Goal: Information Seeking & Learning: Understand process/instructions

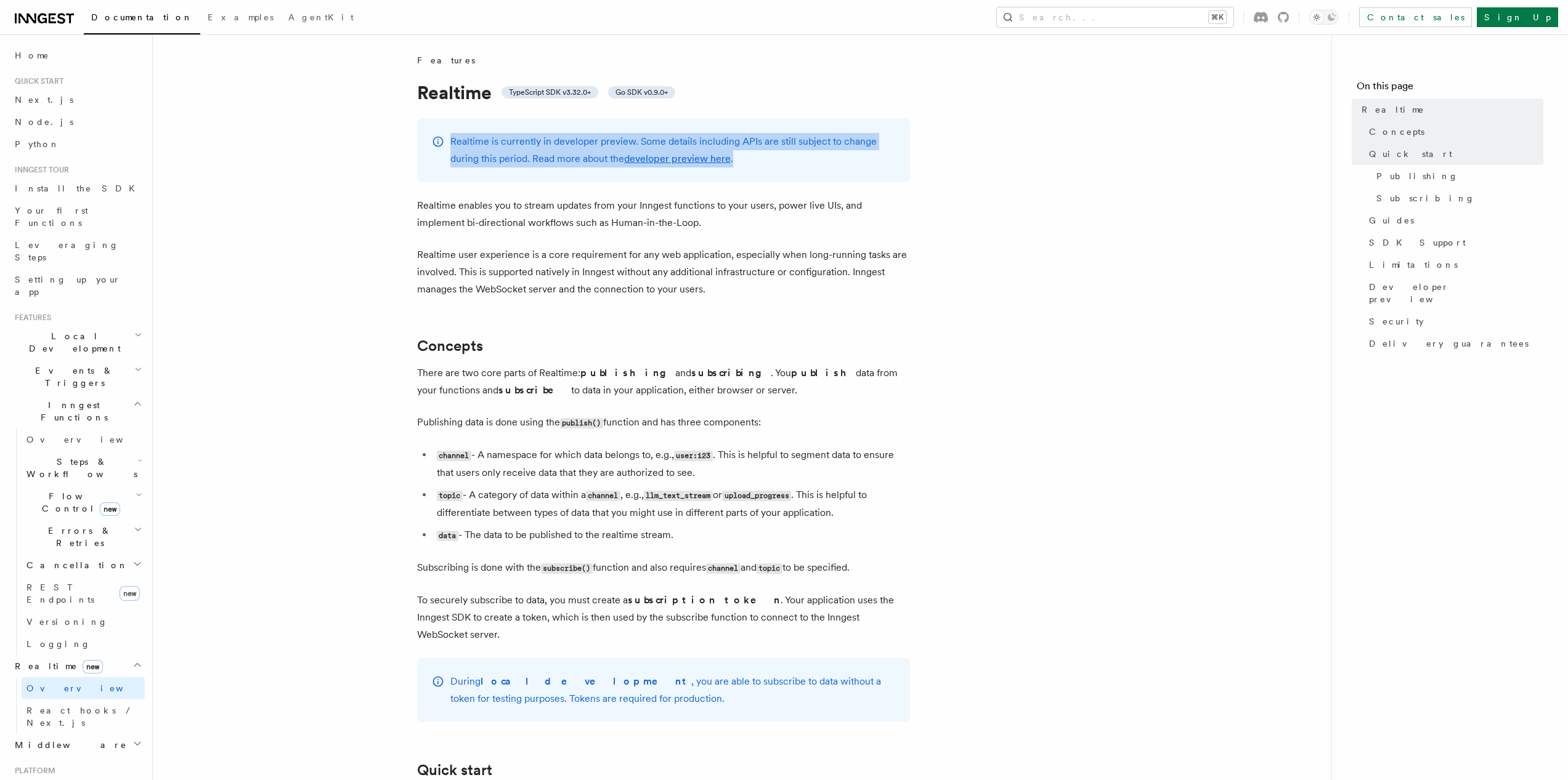
drag, startPoint x: 762, startPoint y: 167, endPoint x: 434, endPoint y: 123, distance: 330.9
click at [434, 123] on div "Realtime is currently in developer preview. Some details including APIs are sti…" at bounding box center [664, 150] width 493 height 64
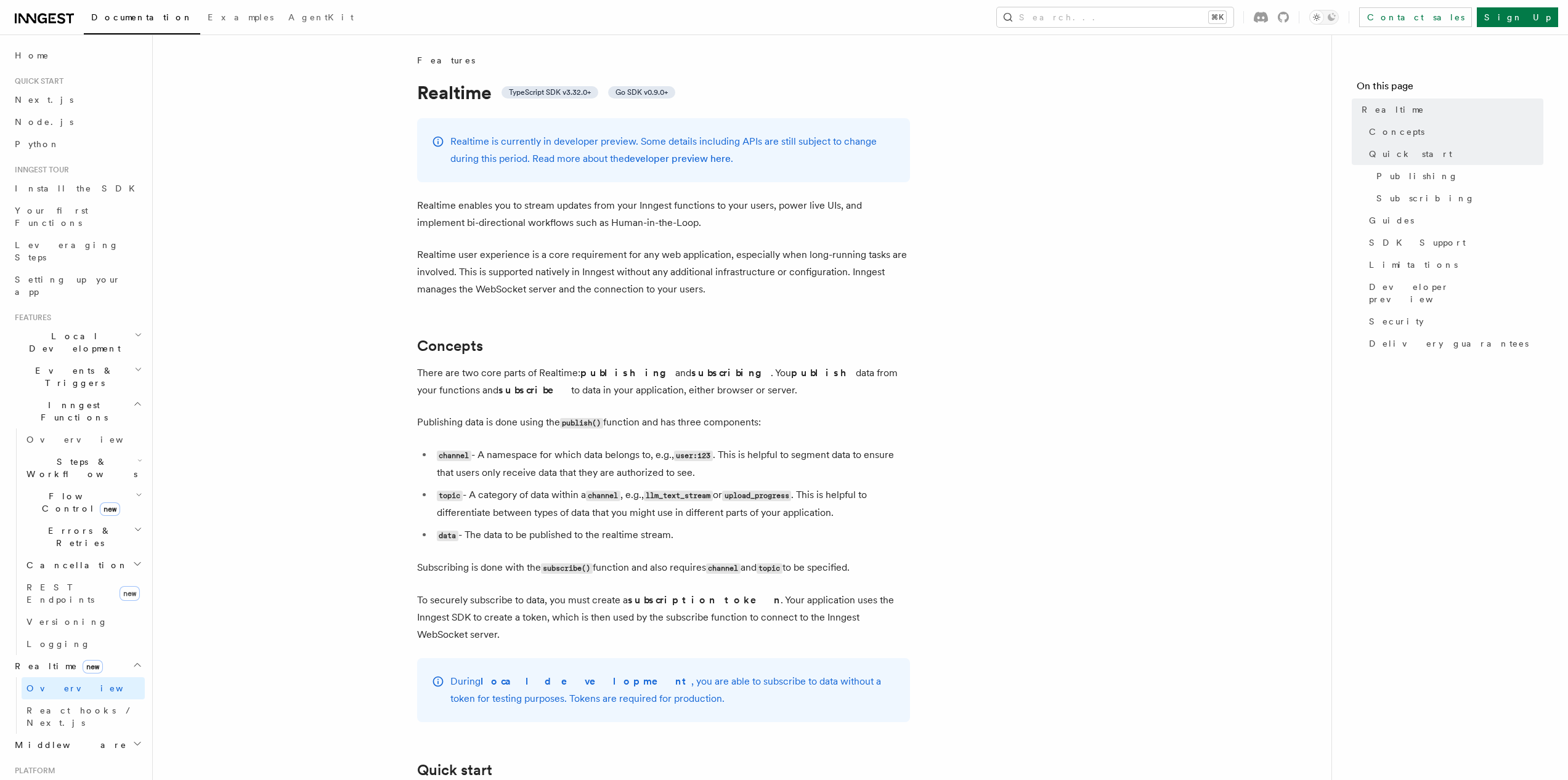
click at [434, 123] on div "Realtime is currently in developer preview. Some details including APIs are sti…" at bounding box center [664, 150] width 493 height 64
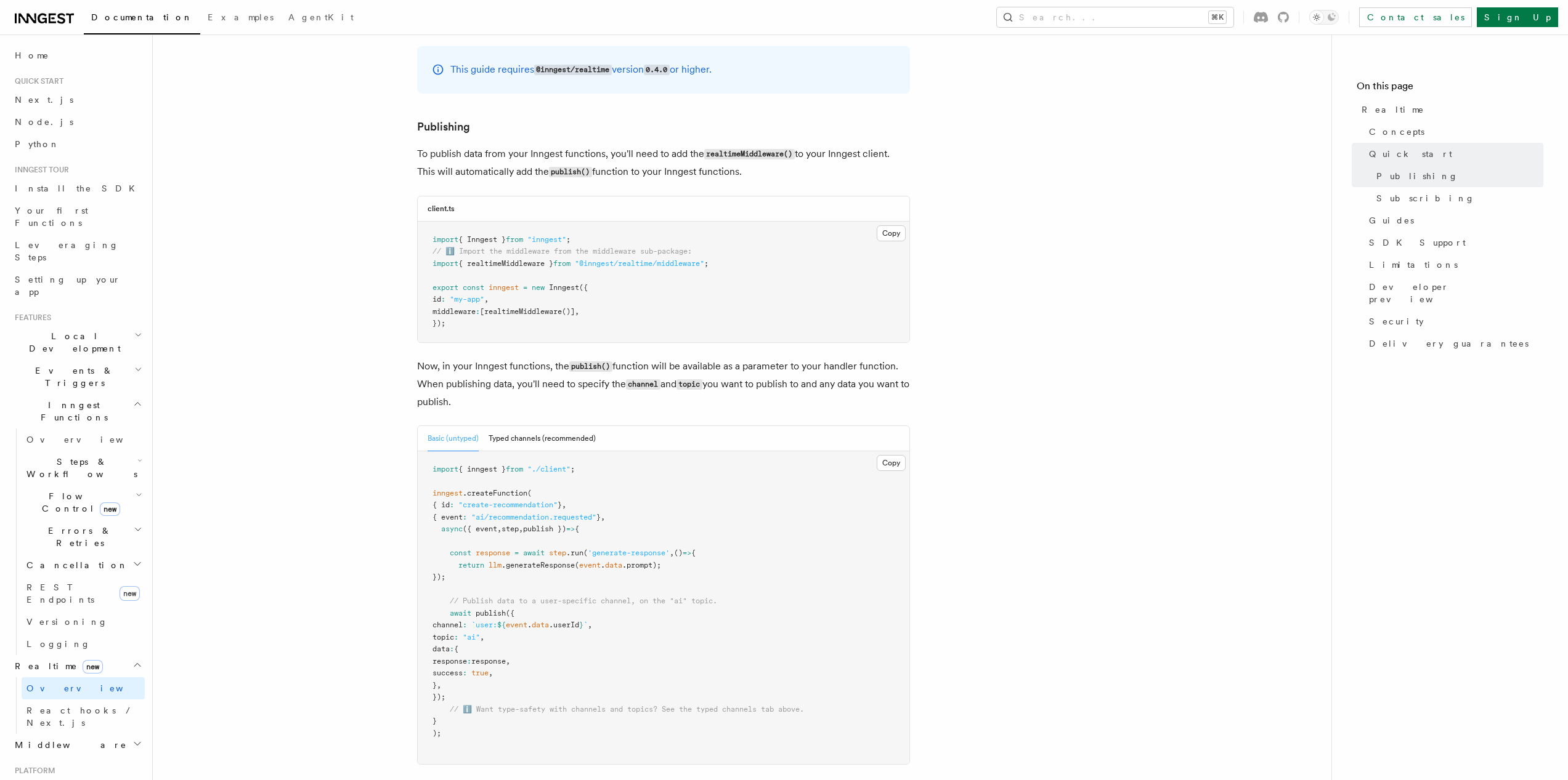
scroll to position [878, 0]
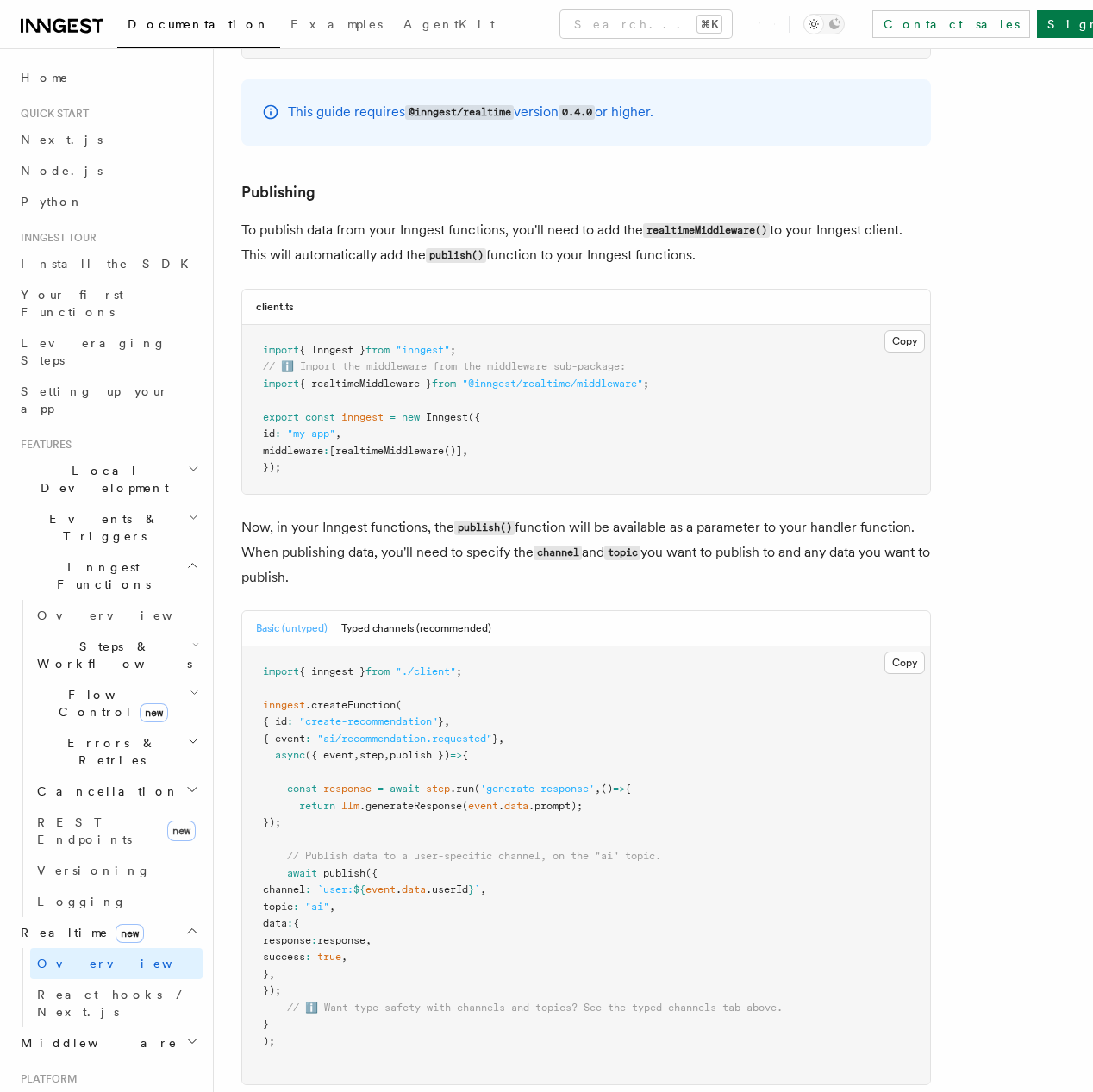
scroll to position [1388, 0]
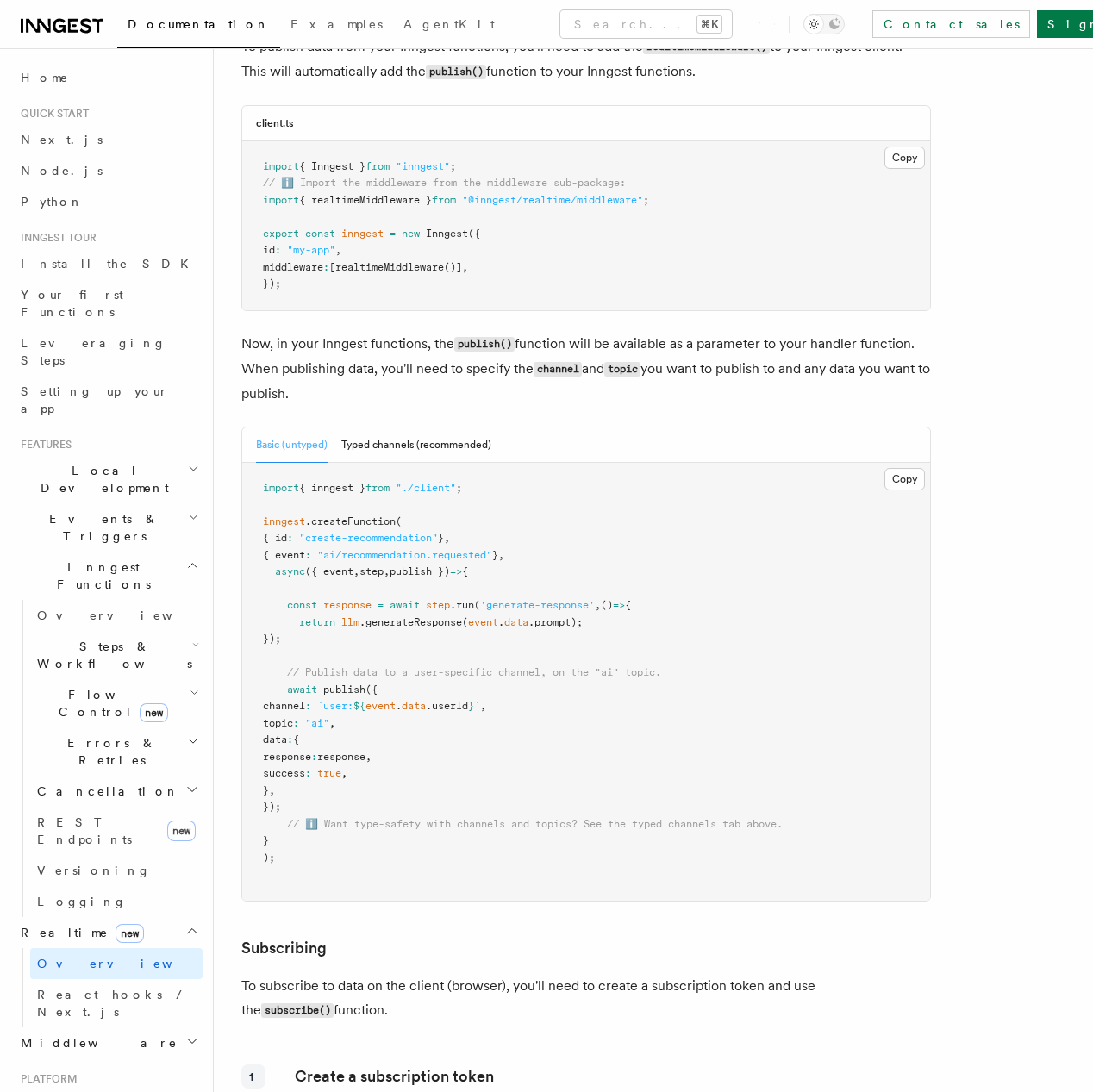
click at [618, 206] on span ""@inngest/realtime/middleware"" at bounding box center [553, 199] width 181 height 12
click at [642, 264] on pre "import { Inngest } from "inngest" ; // ℹ️ Import the middleware from the middle…" at bounding box center [586, 226] width 688 height 169
click at [626, 206] on span ""@inngest/realtime/middleware"" at bounding box center [553, 199] width 181 height 12
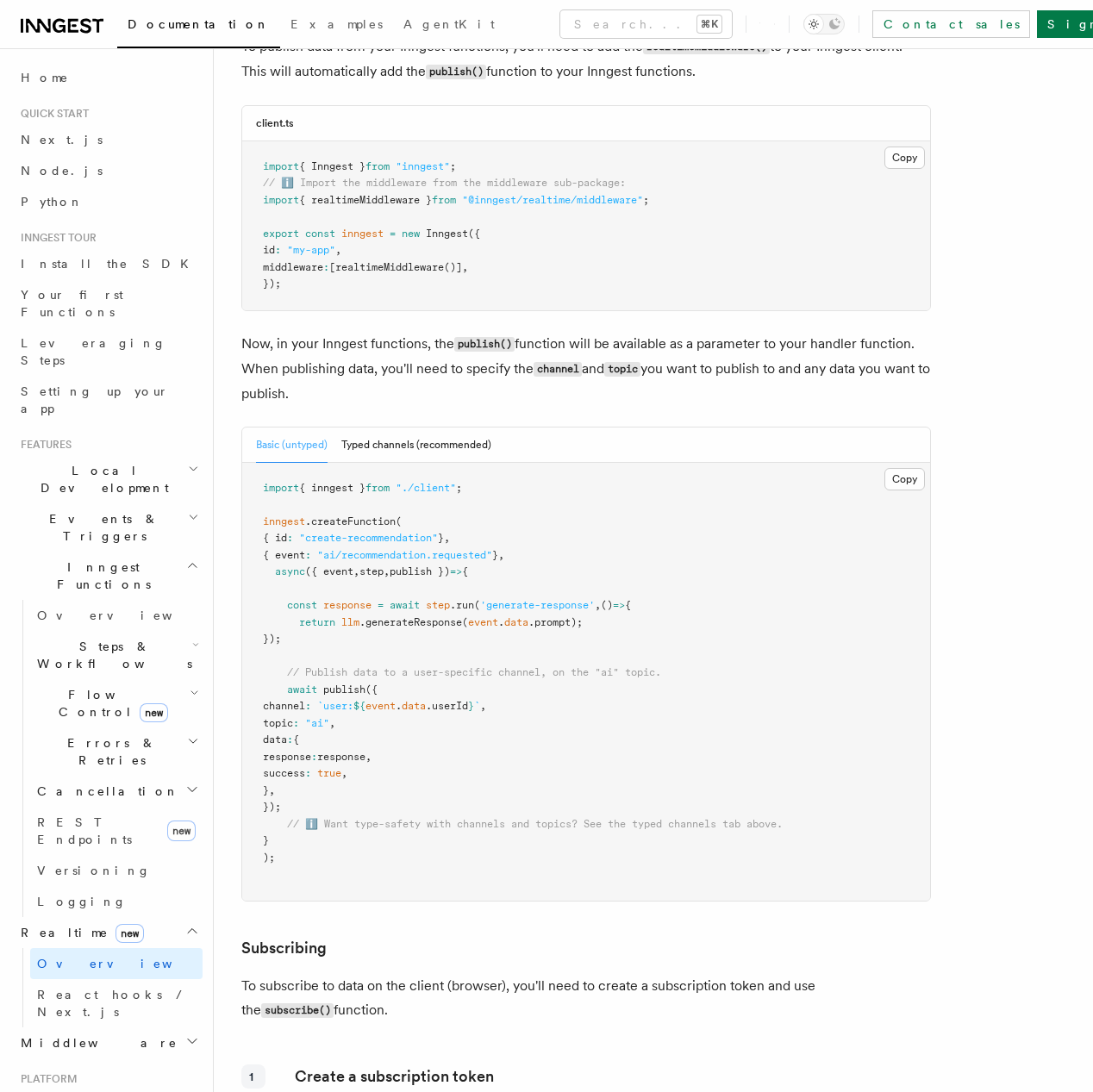
click at [389, 206] on span "{ realtimeMiddleware }" at bounding box center [366, 199] width 133 height 12
copy span "realtimeMiddleware"
